Goal: Information Seeking & Learning: Check status

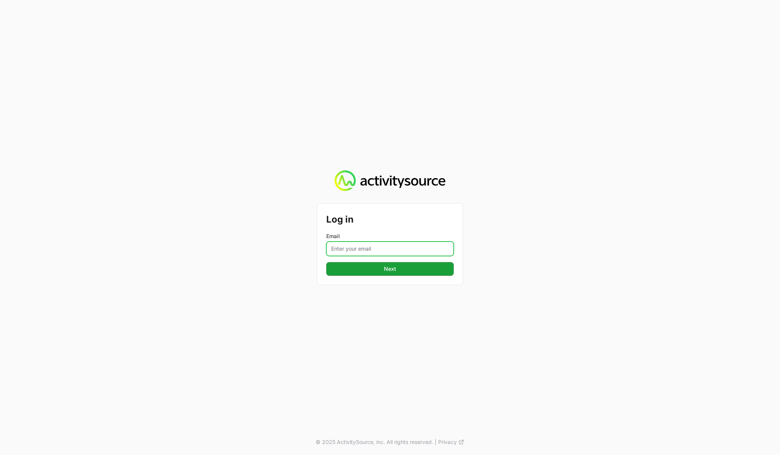
click at [377, 247] on input "Email" at bounding box center [389, 248] width 127 height 14
type input "[PERSON_NAME][EMAIL_ADDRESS][DOMAIN_NAME]"
click at [397, 268] on button "Next" at bounding box center [389, 269] width 127 height 14
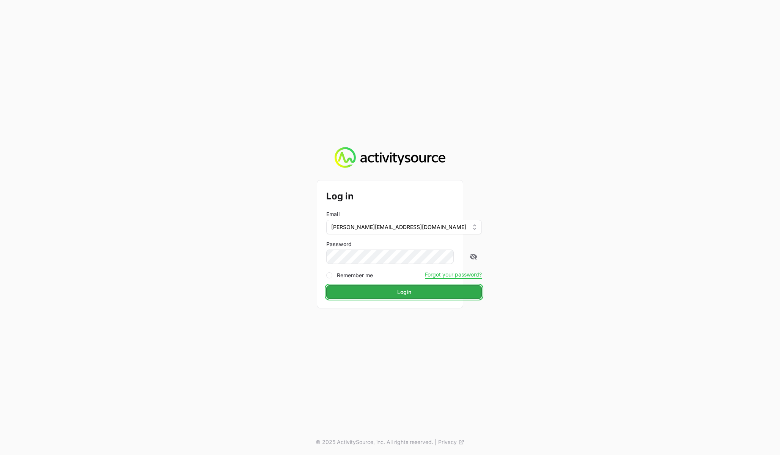
click at [352, 298] on button "Login" at bounding box center [404, 292] width 156 height 14
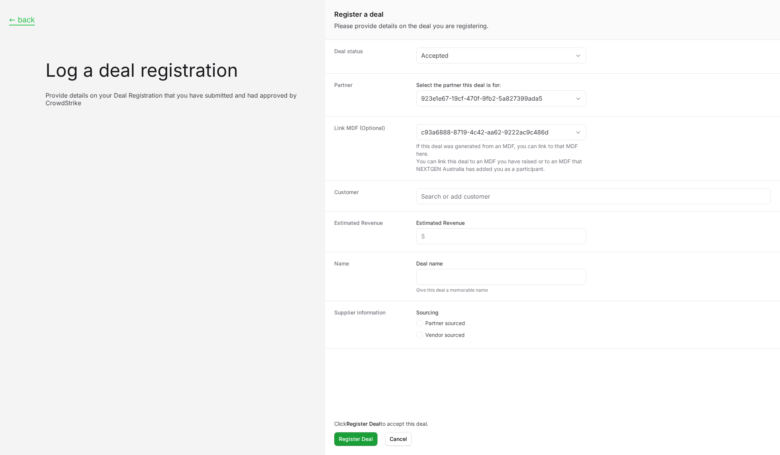
click at [23, 18] on button "← back" at bounding box center [22, 19] width 26 height 9
click at [26, 24] on button "← back" at bounding box center [22, 19] width 26 height 9
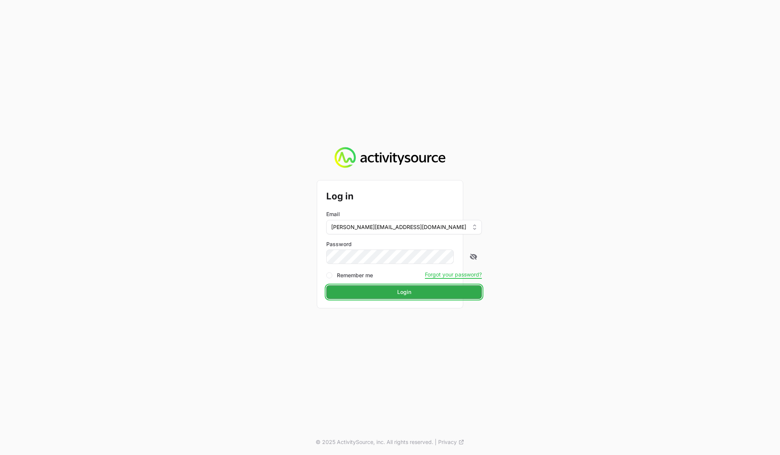
click at [397, 291] on span "Login" at bounding box center [404, 291] width 14 height 9
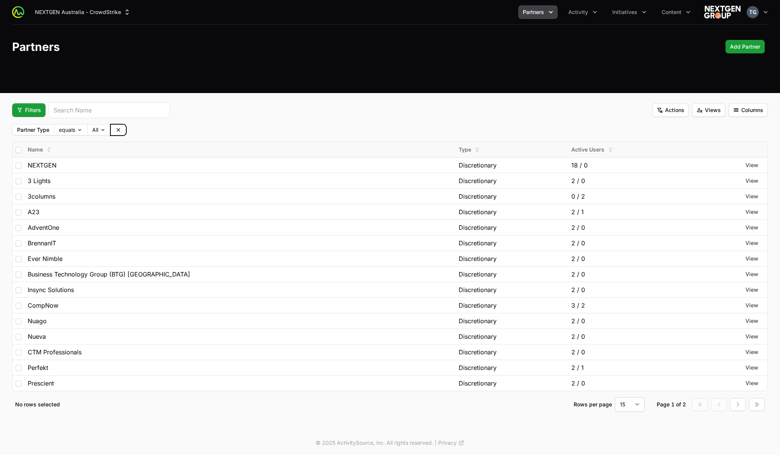
click at [122, 134] on button at bounding box center [118, 129] width 15 height 11
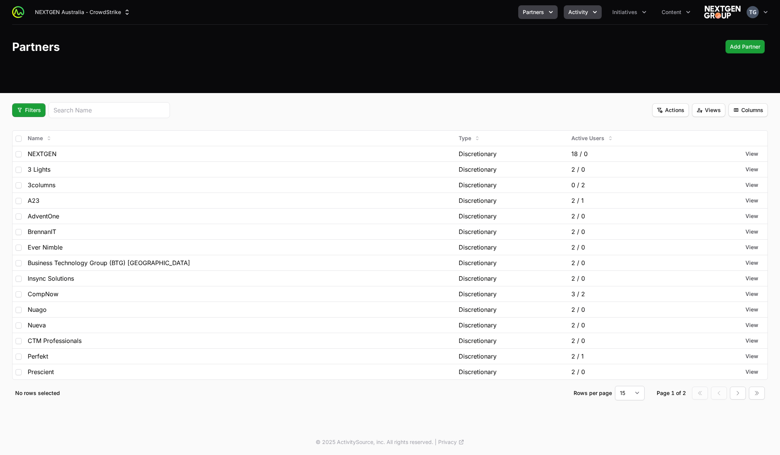
click at [574, 6] on button "Activity" at bounding box center [583, 12] width 38 height 14
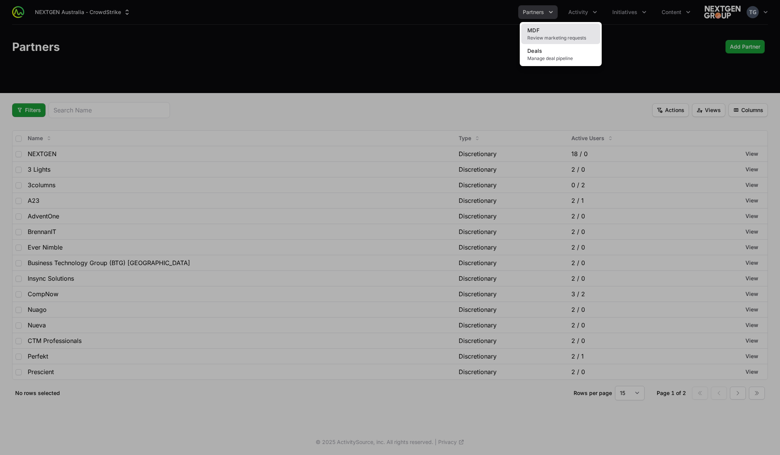
click at [571, 36] on span "Review marketing requests" at bounding box center [560, 38] width 67 height 6
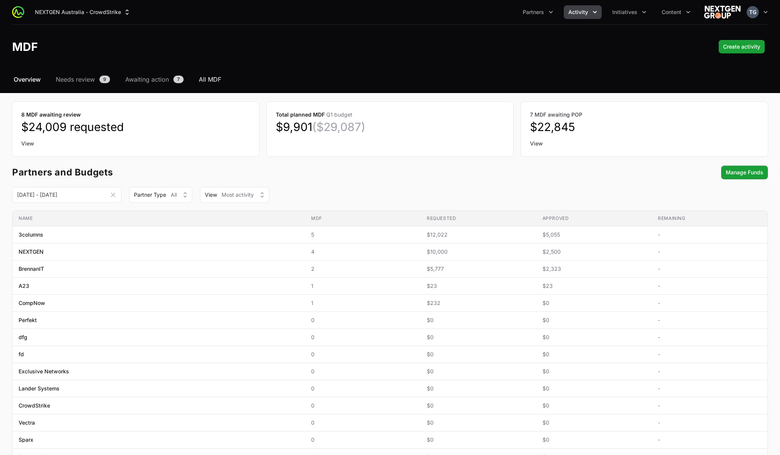
click at [207, 79] on span "All MDF" at bounding box center [210, 79] width 22 height 9
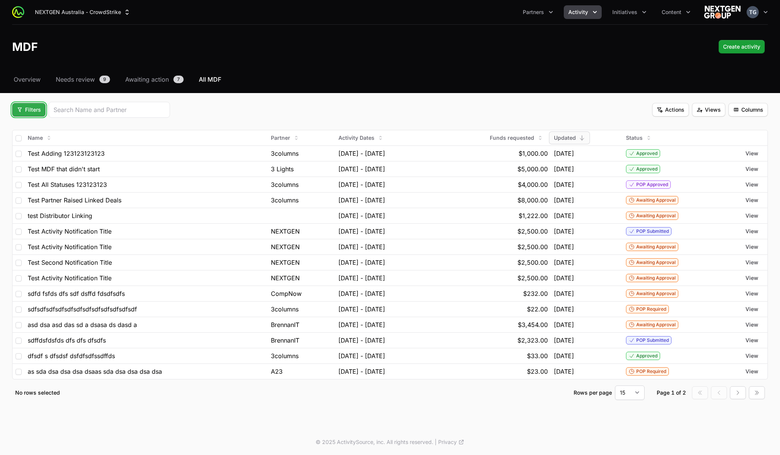
click at [22, 112] on span "Filters" at bounding box center [29, 109] width 24 height 9
click at [42, 139] on div "Budget Period" at bounding box center [42, 139] width 80 height 11
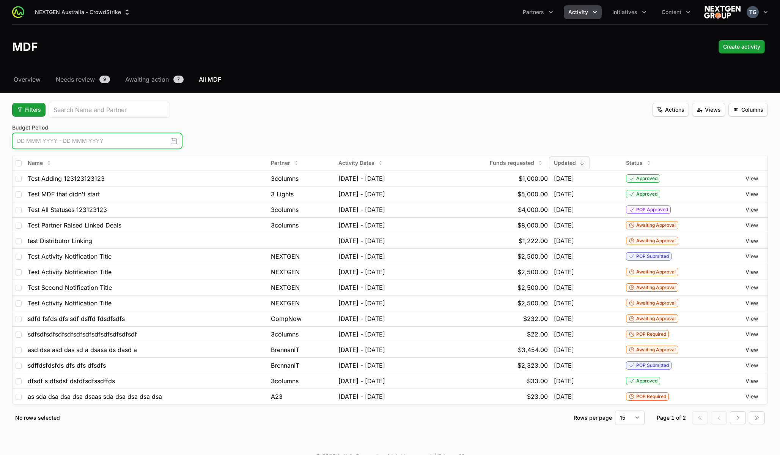
click at [96, 138] on input "text" at bounding box center [97, 141] width 170 height 16
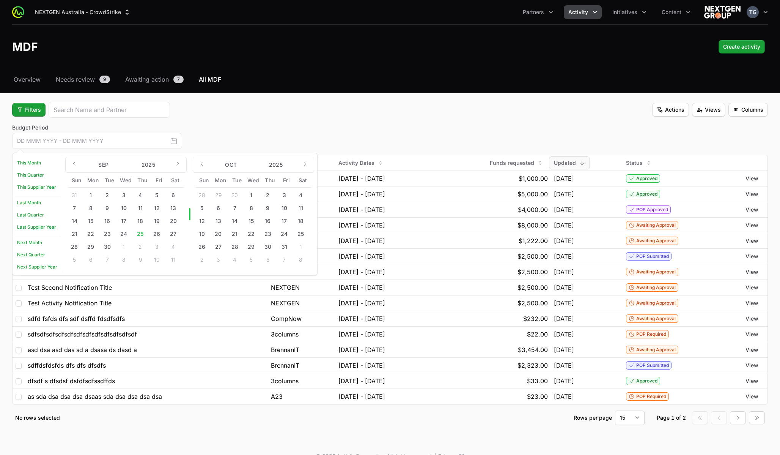
click at [201, 145] on div "Budget Period This Month This Quarter This Supplier Year Last Month Last Quarte…" at bounding box center [390, 136] width 756 height 25
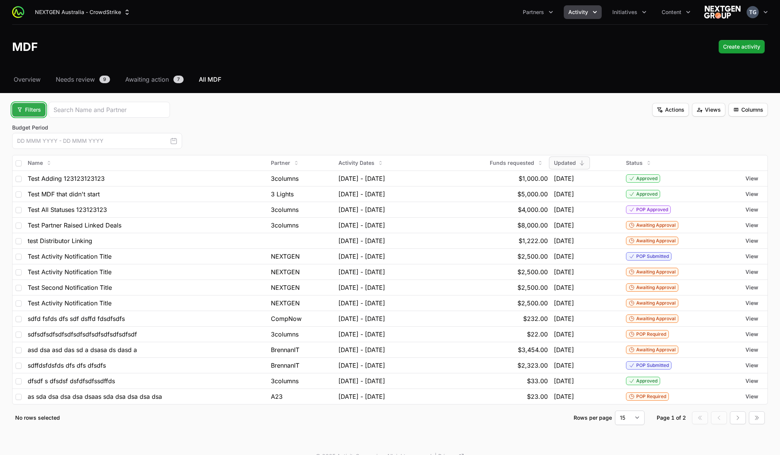
click at [35, 108] on span "Filters" at bounding box center [29, 109] width 24 height 9
click at [39, 127] on div "Activity Type" at bounding box center [42, 127] width 80 height 11
click at [581, 19] on div "NEXTGEN Australia - CrowdStrike Partners Activity Initiatives Content Open user…" at bounding box center [390, 12] width 756 height 24
click at [576, 13] on span "Activity" at bounding box center [578, 12] width 20 height 8
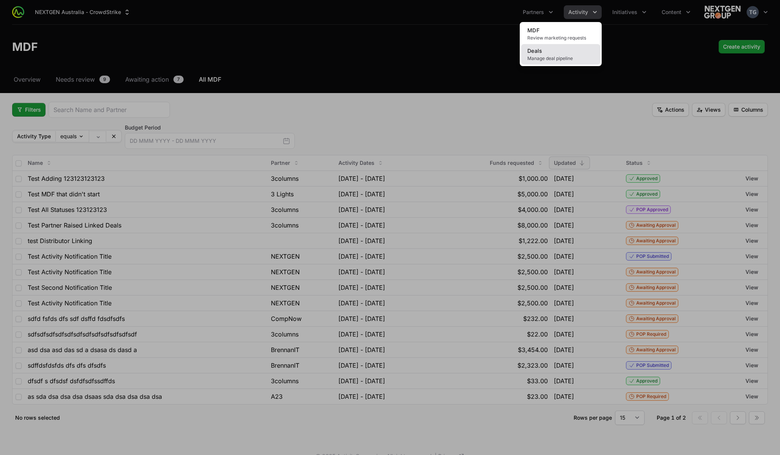
click at [562, 55] on link "Deals Manage deal pipeline" at bounding box center [560, 54] width 79 height 20
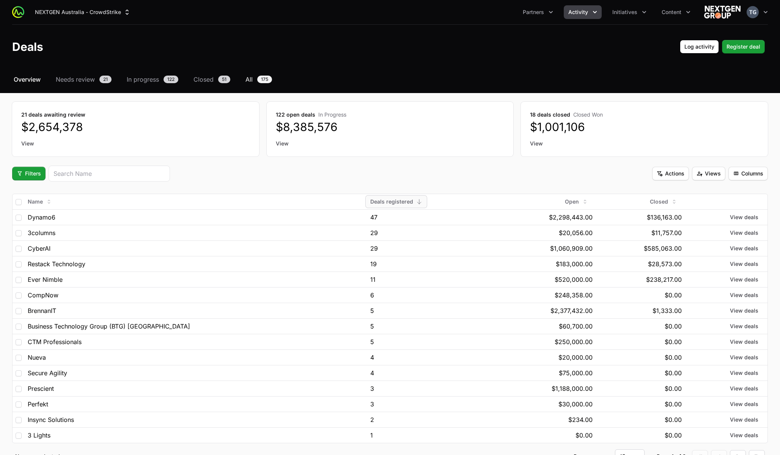
click at [257, 78] on link "All 175" at bounding box center [259, 79] width 30 height 9
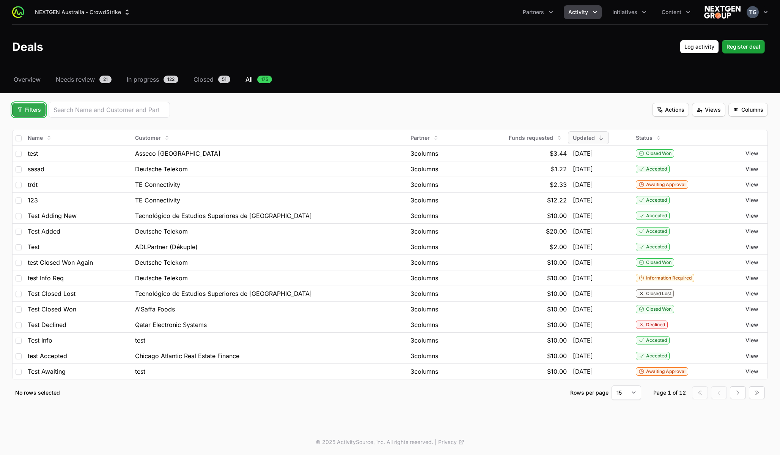
click at [35, 113] on span "Filters" at bounding box center [29, 109] width 24 height 9
click at [49, 142] on div "Initiatives" at bounding box center [42, 139] width 80 height 11
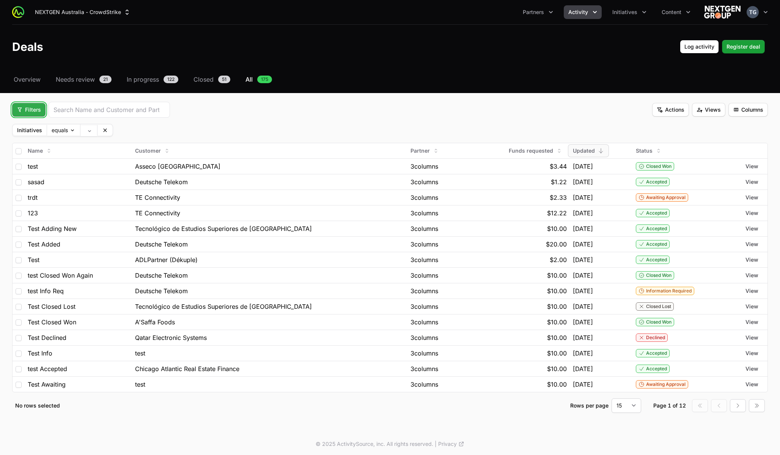
click at [32, 107] on span "Filters" at bounding box center [29, 109] width 24 height 9
click at [34, 130] on div "Partner" at bounding box center [42, 127] width 80 height 11
click at [27, 105] on span "Filters" at bounding box center [29, 109] width 24 height 9
click at [35, 153] on div "Status" at bounding box center [42, 150] width 80 height 11
click at [28, 132] on label "Partner" at bounding box center [26, 130] width 27 height 10
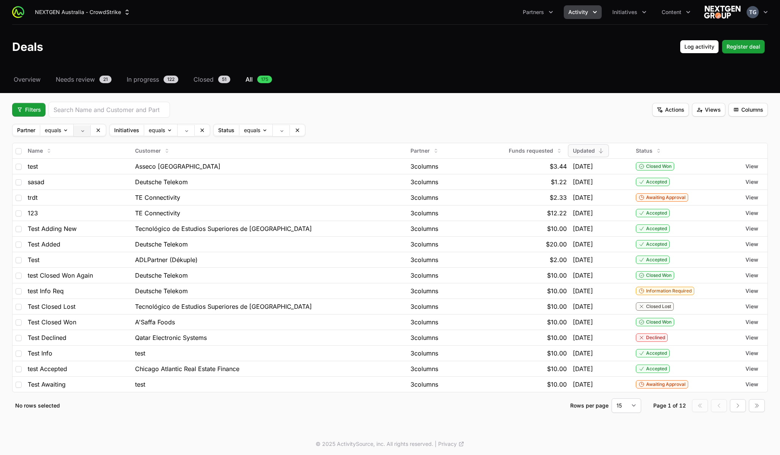
click at [82, 128] on body "NEXTGEN Australia - CrowdStrike Partners Activity Initiatives Content Open user…" at bounding box center [390, 228] width 780 height 456
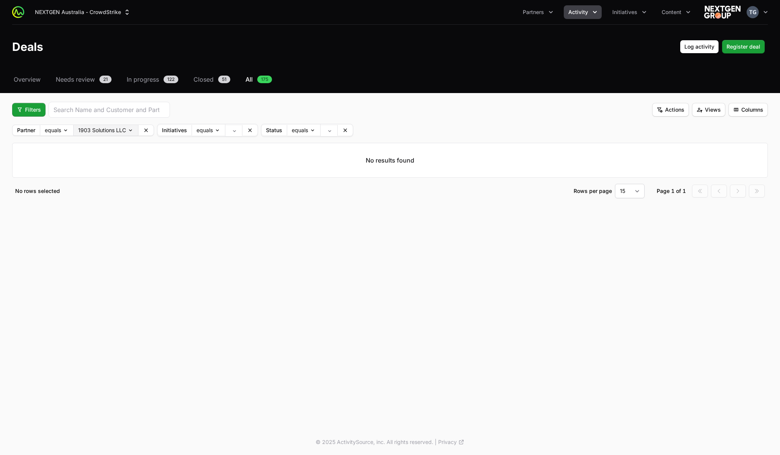
click at [90, 133] on body "NEXTGEN Australia - CrowdStrike Partners Activity Initiatives Content Open user…" at bounding box center [390, 227] width 780 height 455
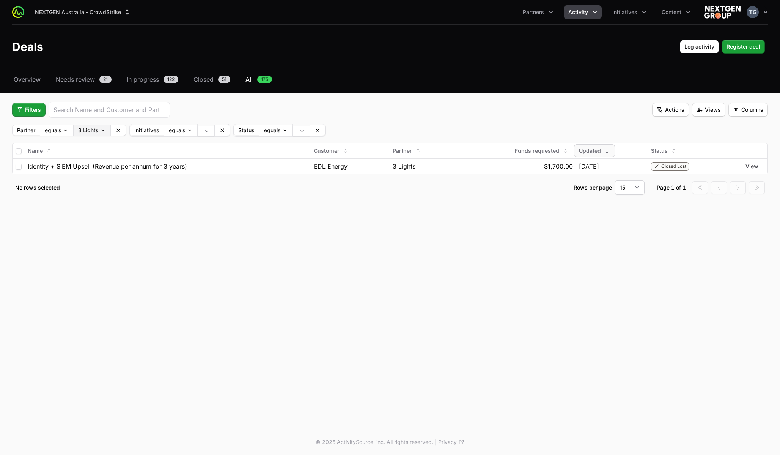
click at [91, 131] on body "NEXTGEN Australia - CrowdStrike Partners Activity Initiatives Content Open user…" at bounding box center [390, 227] width 780 height 455
click at [93, 127] on body "NEXTGEN Australia - CrowdStrike Partners Activity Initiatives Content Open user…" at bounding box center [390, 227] width 780 height 455
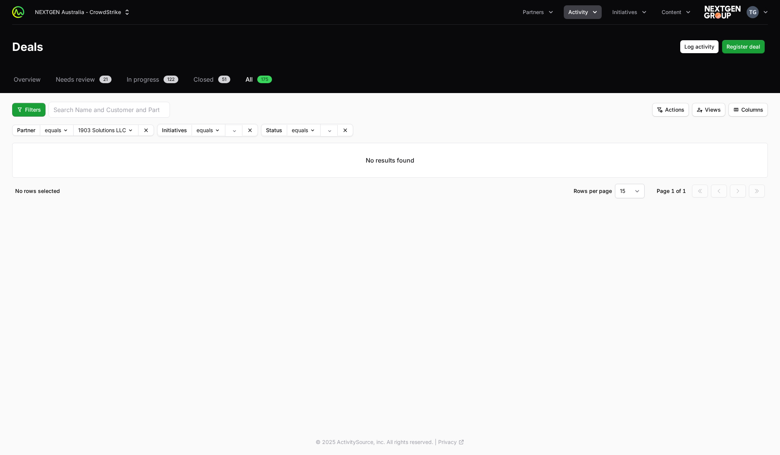
click at [92, 137] on fieldset "Filters Actions Views Columns Partner equals 1903 Solutions LLC Initiatives equ…" at bounding box center [390, 150] width 756 height 96
click at [128, 129] on body "NEXTGEN Australia - CrowdStrike Partners Activity Initiatives Content Open user…" at bounding box center [390, 227] width 780 height 455
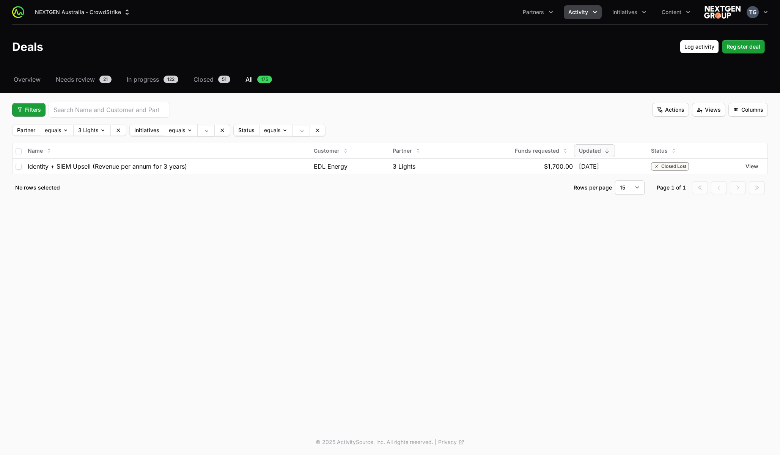
click at [8, 129] on div "Select a tab Overview Needs review In progress Closed All Overview Needs review…" at bounding box center [390, 144] width 780 height 138
click at [159, 228] on div "NEXTGEN Australia - CrowdStrike Partners Activity Initiatives Content Open user…" at bounding box center [390, 214] width 780 height 429
click at [39, 132] on label "Budget Period" at bounding box center [35, 130] width 45 height 10
click at [27, 129] on label "Budget Period" at bounding box center [35, 130] width 45 height 10
click at [195, 274] on div "NEXTGEN Australia - CrowdStrike Partners Activity Initiatives Content Open user…" at bounding box center [390, 214] width 780 height 429
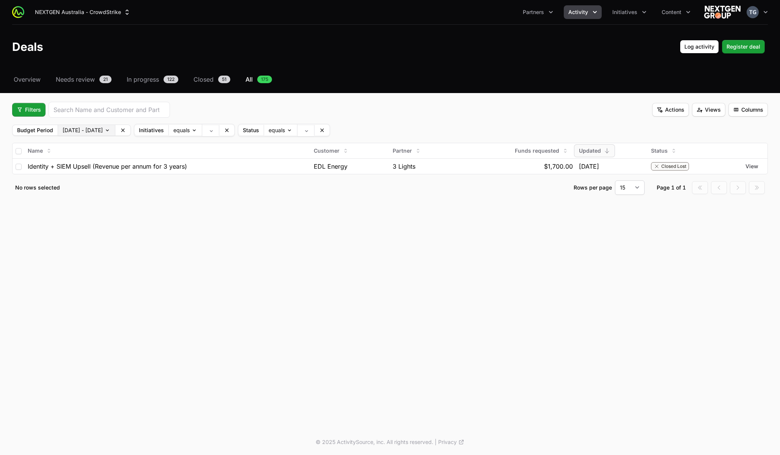
click at [126, 129] on body "NEXTGEN Australia - CrowdStrike Partners Activity Initiatives Content Open user…" at bounding box center [390, 227] width 780 height 455
click at [134, 130] on body "NEXTGEN Australia - CrowdStrike Partners Activity Initiatives Content Open user…" at bounding box center [390, 227] width 780 height 455
click at [133, 131] on body "NEXTGEN Australia - CrowdStrike Partners Activity Initiatives Content Open user…" at bounding box center [390, 227] width 780 height 455
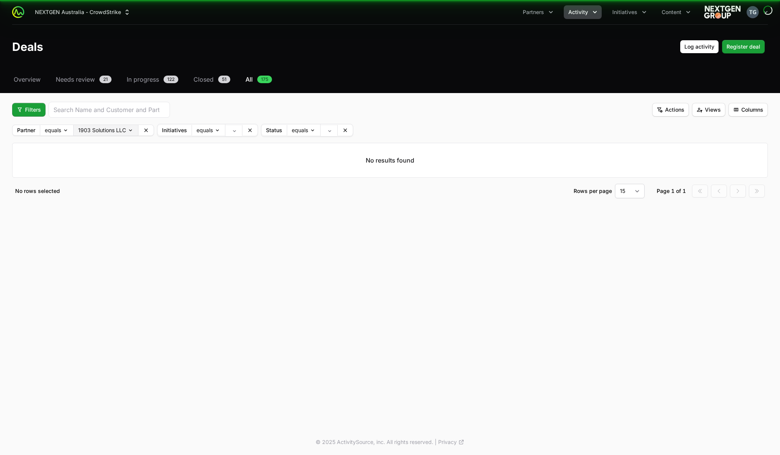
click at [116, 131] on body "NEXTGEN Australia - CrowdStrike Partners Activity Initiatives Content Open user…" at bounding box center [390, 227] width 780 height 455
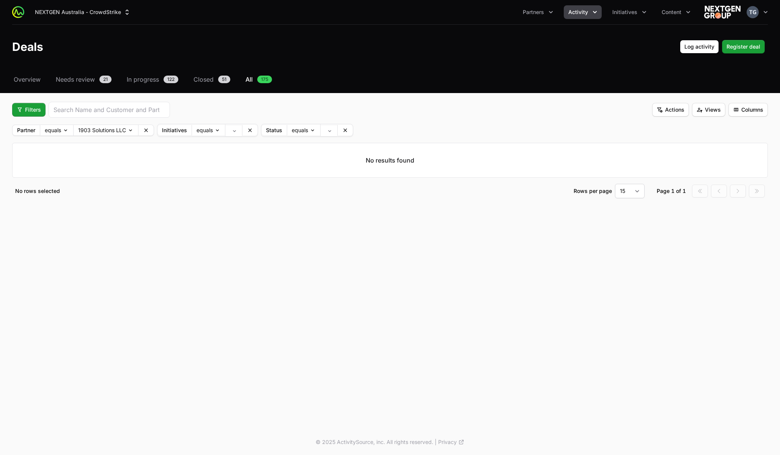
click at [145, 143] on div "No results found" at bounding box center [390, 160] width 756 height 35
click at [131, 134] on body "NEXTGEN Australia - CrowdStrike Partners Activity Initiatives Content Open user…" at bounding box center [390, 227] width 780 height 455
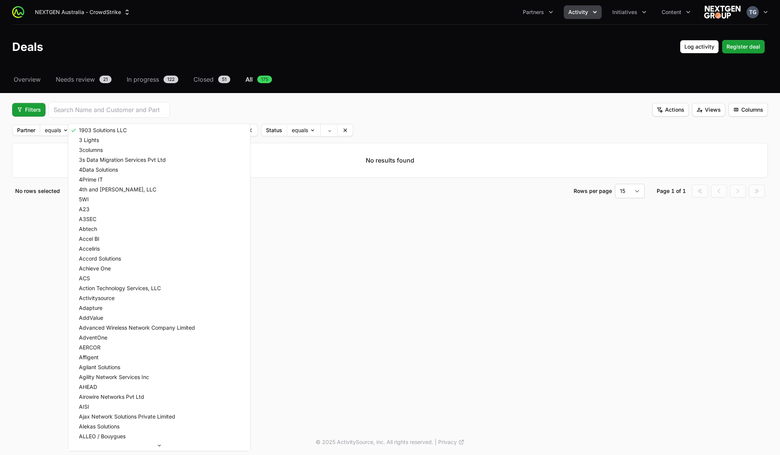
click at [189, 106] on html "NEXTGEN Australia - CrowdStrike Partners Activity Initiatives Content Open user…" at bounding box center [390, 227] width 780 height 455
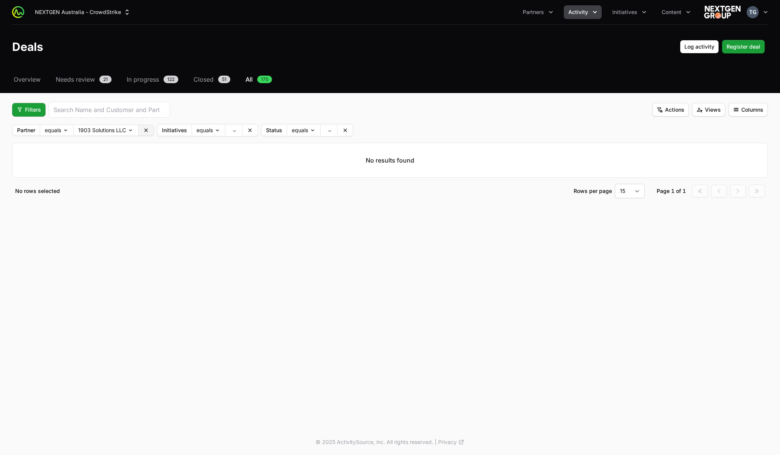
click at [146, 128] on icon at bounding box center [146, 130] width 6 height 6
click at [144, 130] on icon at bounding box center [146, 130] width 6 height 6
click at [230, 130] on body "NEXTGEN Australia - CrowdStrike Partners Activity Initiatives Content Open user…" at bounding box center [390, 227] width 780 height 455
click at [227, 112] on html "NEXTGEN Australia - CrowdStrike Partners Activity Initiatives Content Open user…" at bounding box center [390, 227] width 780 height 455
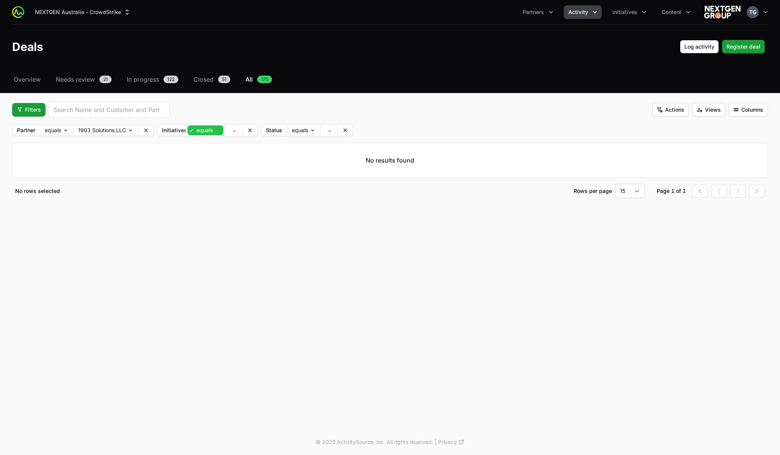
click at [196, 128] on body "NEXTGEN Australia - CrowdStrike Partners Activity Initiatives Content Open user…" at bounding box center [390, 227] width 780 height 455
click at [177, 130] on html "NEXTGEN Australia - CrowdStrike Partners Activity Initiatives Content Open user…" at bounding box center [390, 227] width 780 height 455
click at [145, 131] on icon at bounding box center [145, 129] width 3 height 3
click at [291, 132] on button at bounding box center [283, 130] width 15 height 11
